Goal: Task Accomplishment & Management: Use online tool/utility

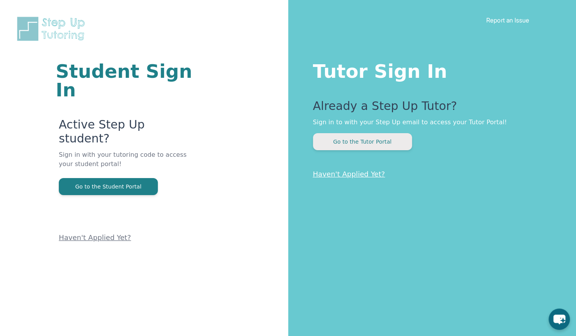
click at [349, 143] on button "Go to the Tutor Portal" at bounding box center [362, 141] width 99 height 17
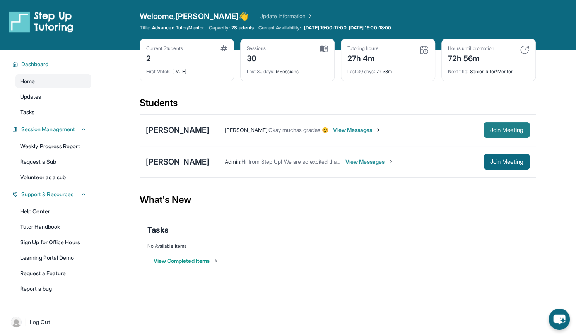
click at [508, 129] on span "Join Meeting" at bounding box center [507, 130] width 33 height 5
click at [170, 132] on div "[PERSON_NAME]" at bounding box center [177, 130] width 63 height 11
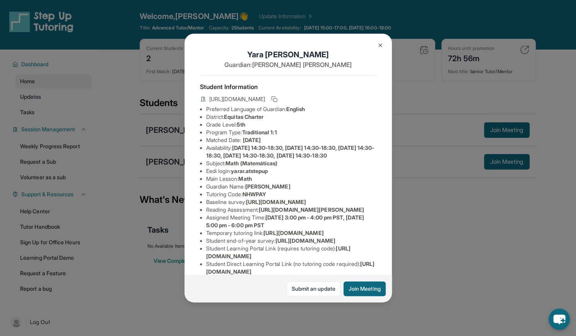
click at [172, 166] on div "[PERSON_NAME] Guardian: [PERSON_NAME] Student Information [URL][DOMAIN_NAME] Pr…" at bounding box center [288, 168] width 576 height 336
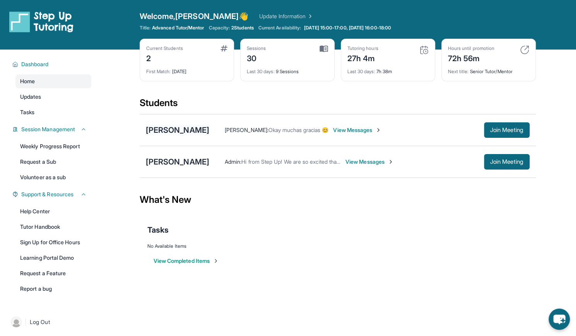
click at [182, 131] on div "[PERSON_NAME]" at bounding box center [177, 130] width 63 height 11
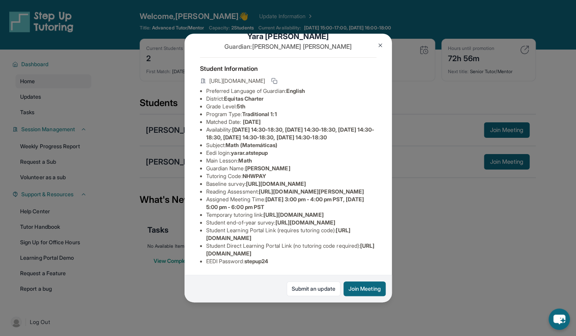
scroll to position [123, 0]
drag, startPoint x: 204, startPoint y: 233, endPoint x: 208, endPoint y: 225, distance: 8.7
click at [208, 225] on ul "Preferred Language of Guardian: English District: Equitas Charter Grade Level: …" at bounding box center [288, 176] width 177 height 178
click at [265, 242] on li "Student Direct Learning Portal Link (no tutoring code required) : [URL][DOMAIN_…" at bounding box center [291, 249] width 170 height 15
drag, startPoint x: 205, startPoint y: 233, endPoint x: 343, endPoint y: 234, distance: 137.5
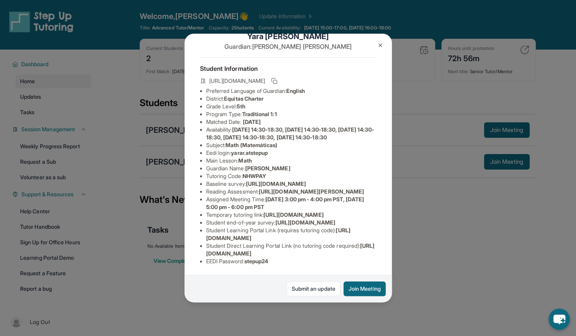
click at [343, 234] on ul "Preferred Language of Guardian: English District: Equitas Charter Grade Level: …" at bounding box center [288, 176] width 177 height 178
copy span "[URL][DOMAIN_NAME]"
click at [380, 45] on img at bounding box center [380, 45] width 6 height 6
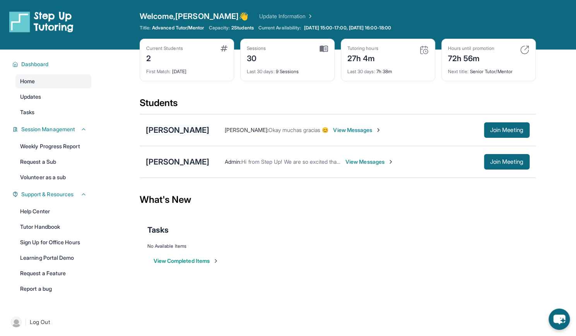
click at [185, 133] on div "[PERSON_NAME]" at bounding box center [177, 130] width 63 height 11
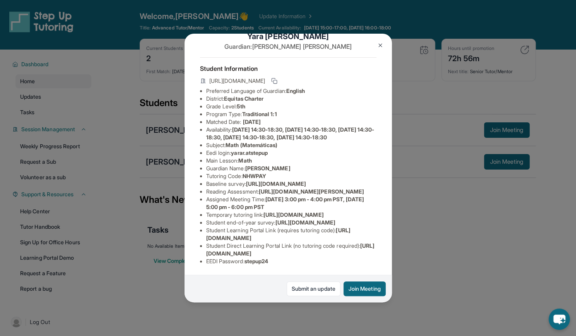
scroll to position [123, 0]
drag, startPoint x: 208, startPoint y: 233, endPoint x: 341, endPoint y: 234, distance: 134.0
click at [341, 234] on li "Student Learning Portal Link (requires tutoring code) : [URL][DOMAIN_NAME]" at bounding box center [291, 233] width 170 height 15
copy span "[URL][DOMAIN_NAME]"
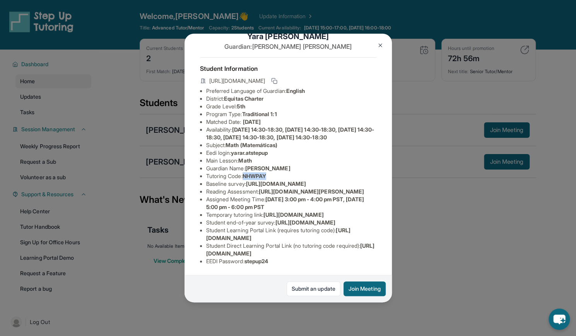
drag, startPoint x: 248, startPoint y: 114, endPoint x: 278, endPoint y: 114, distance: 30.2
click at [278, 172] on li "Tutoring Code : NHWPAY" at bounding box center [291, 176] width 170 height 8
copy span "NHWPAY"
